Goal: Information Seeking & Learning: Check status

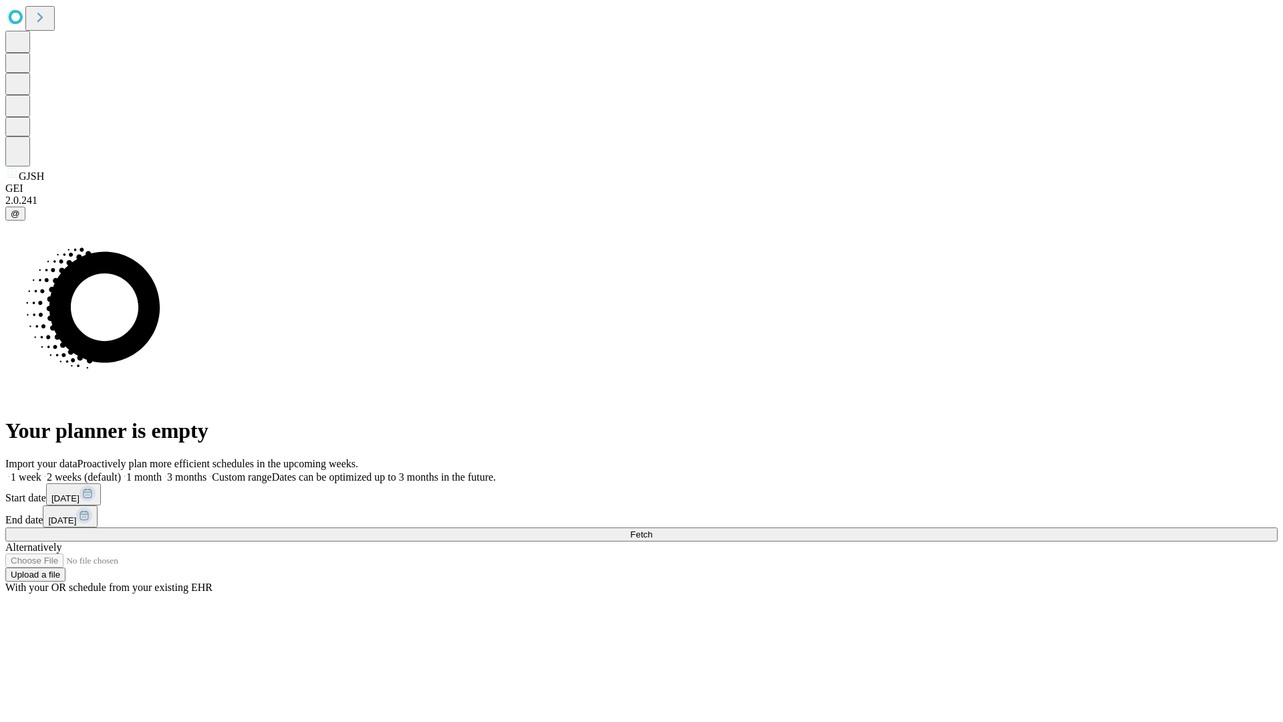
click at [652, 529] on span "Fetch" at bounding box center [641, 534] width 22 height 10
